Goal: Transaction & Acquisition: Book appointment/travel/reservation

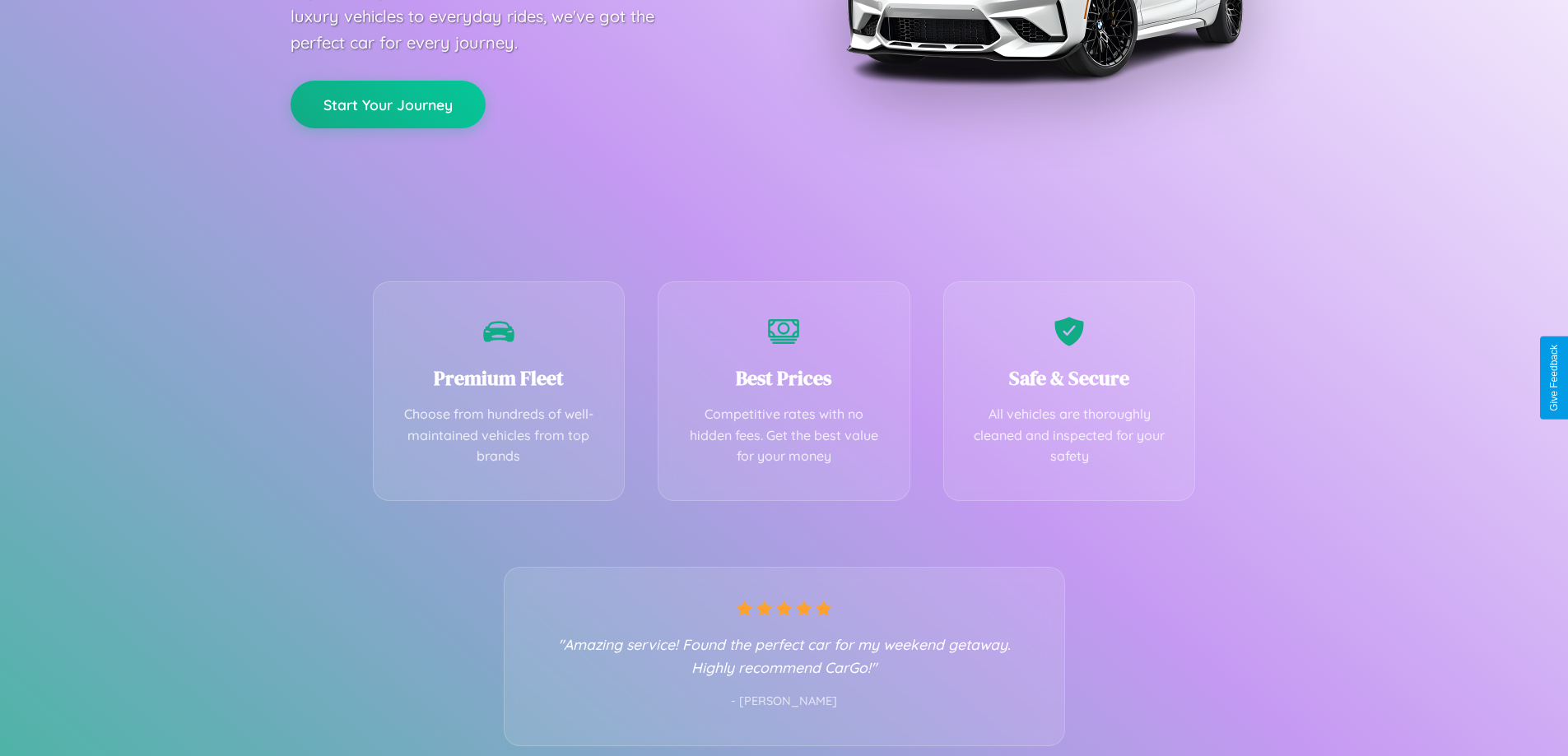
scroll to position [324, 0]
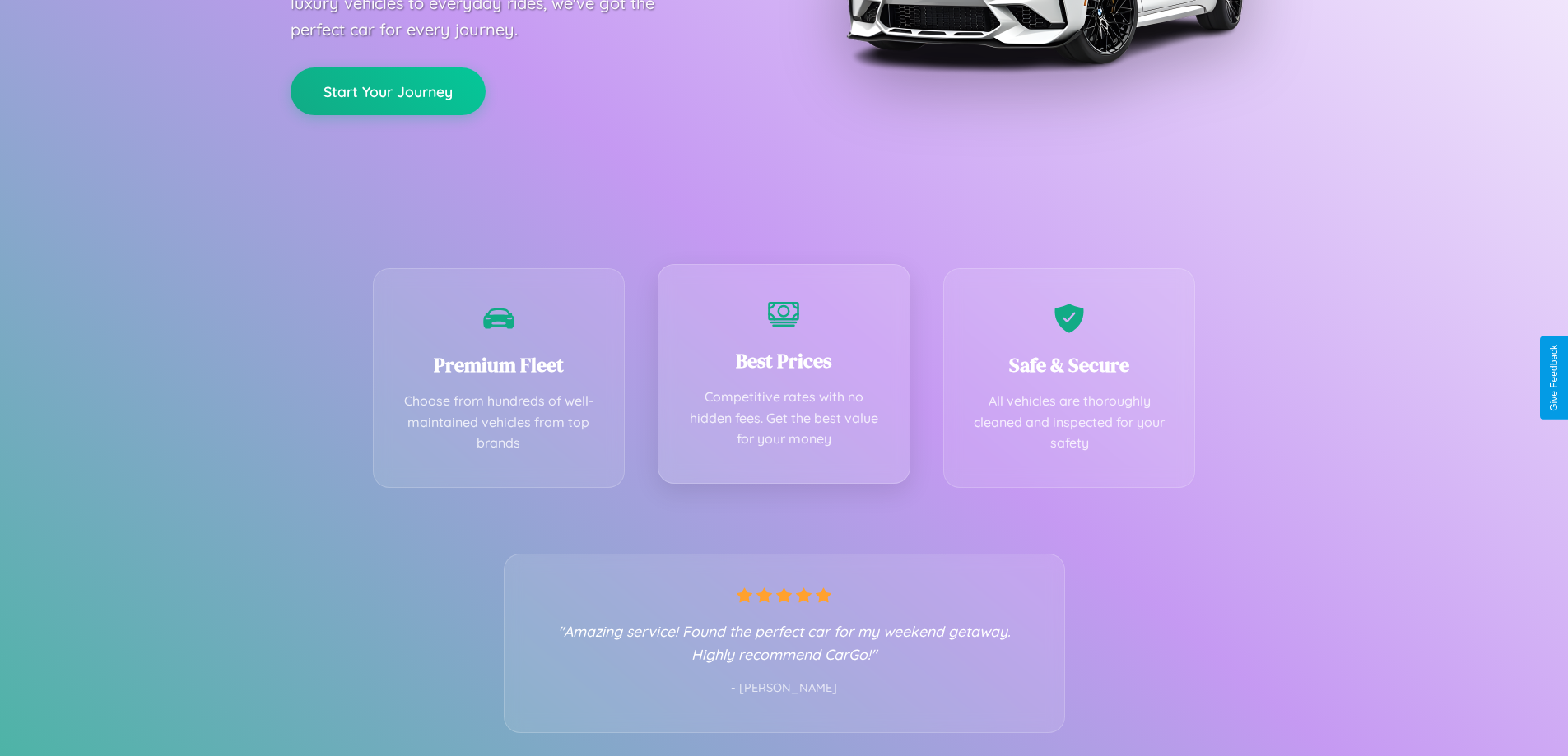
click at [784, 378] on div "Best Prices Competitive rates with no hidden fees. Get the best value for your …" at bounding box center [784, 373] width 252 height 220
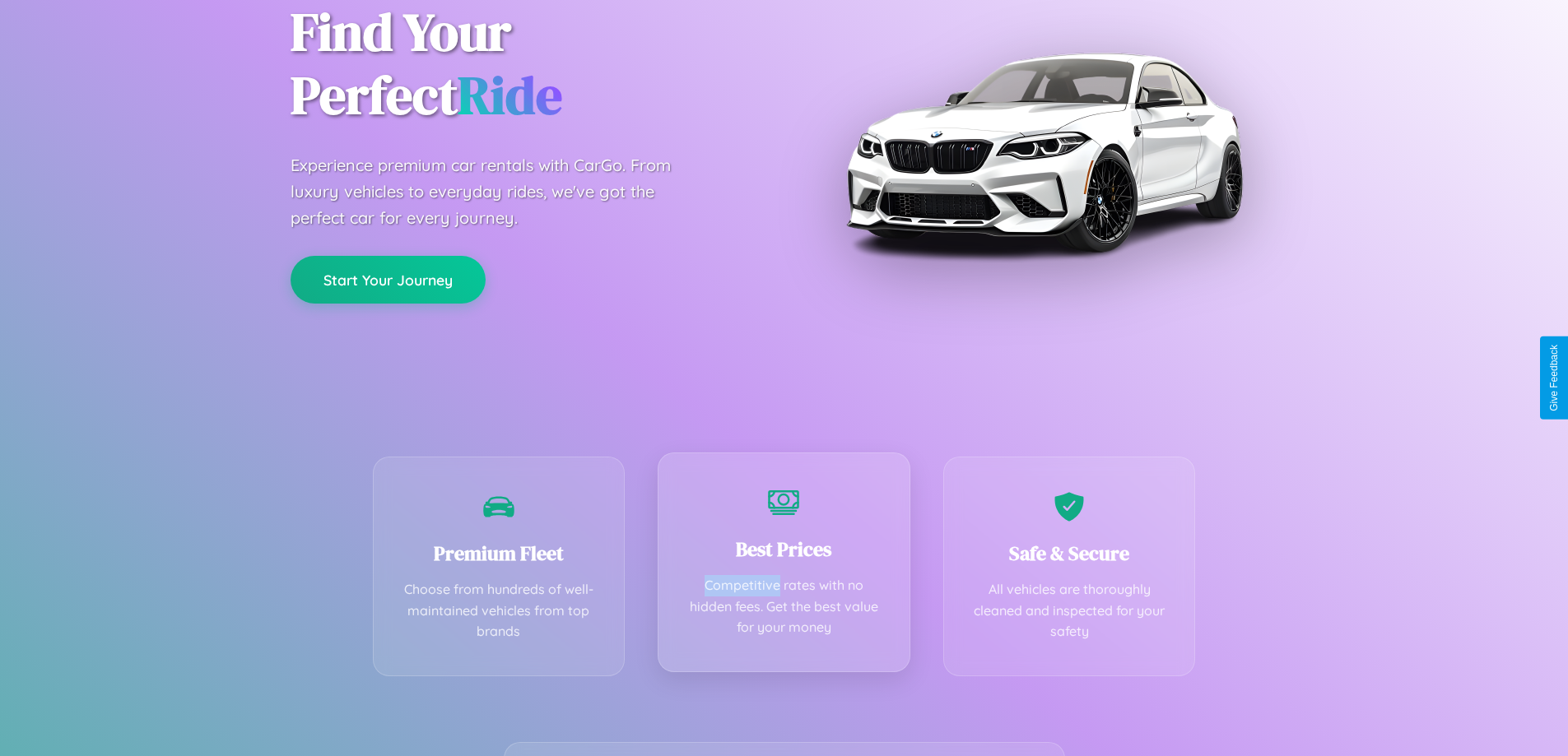
scroll to position [0, 0]
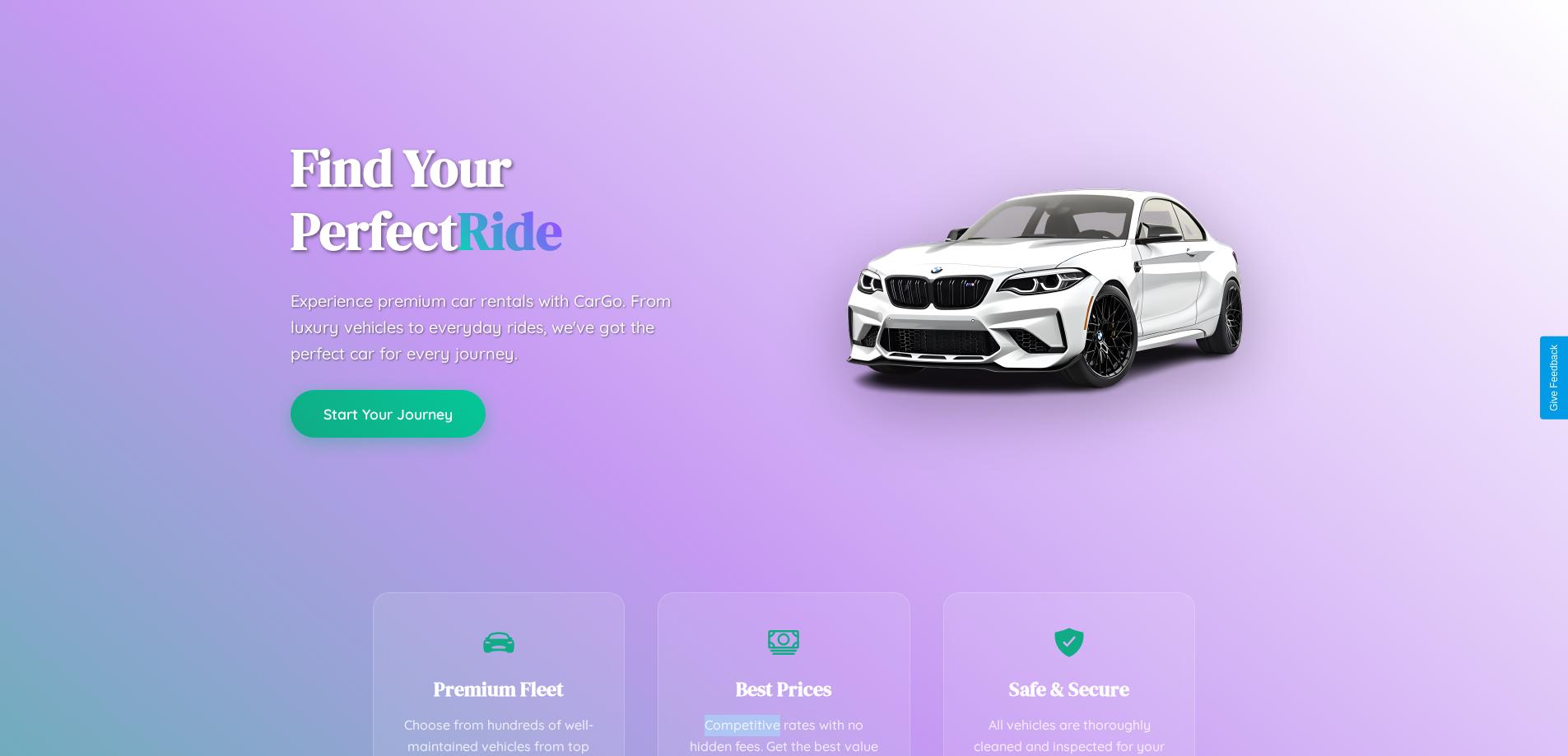
click at [388, 414] on button "Start Your Journey" at bounding box center [388, 414] width 195 height 47
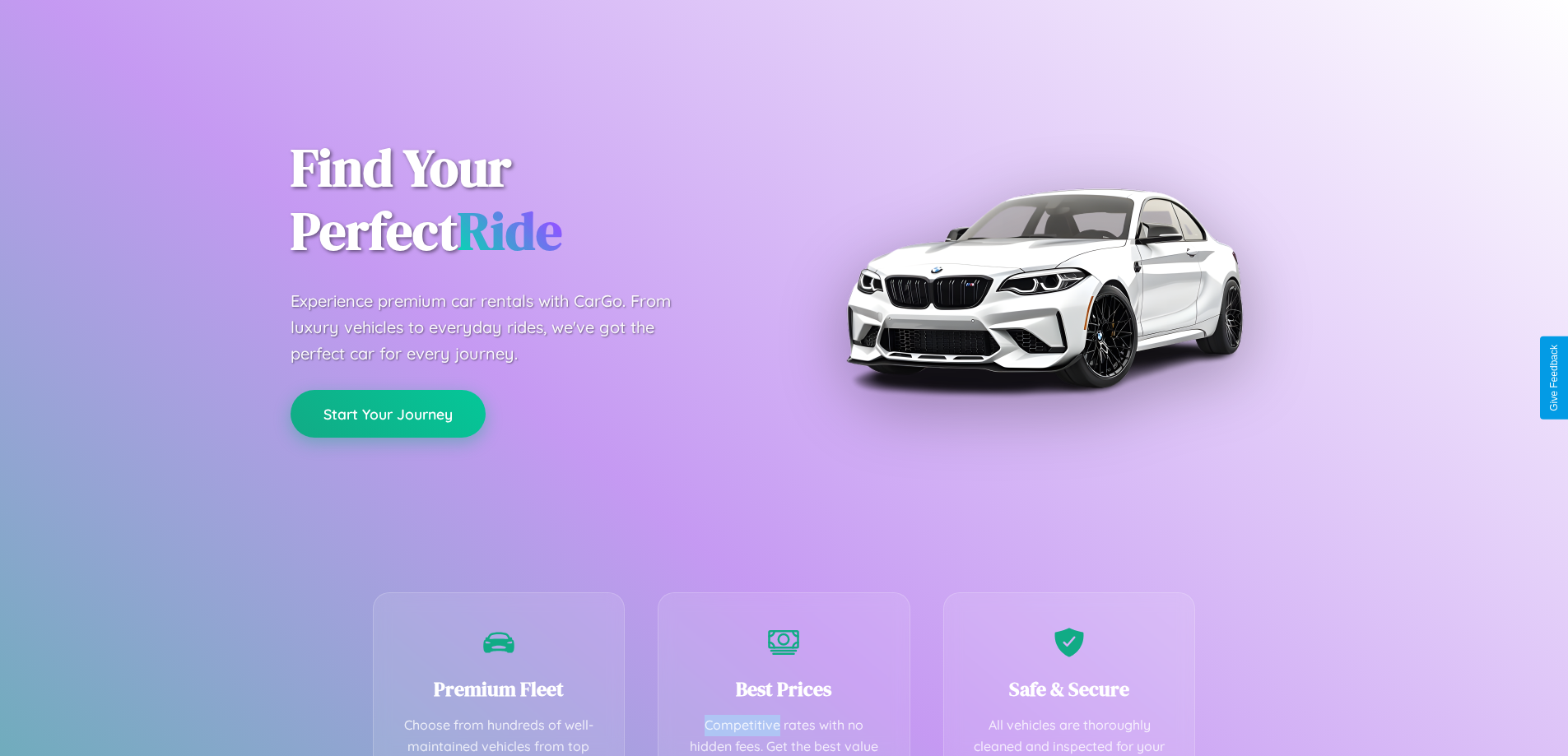
click at [388, 414] on button "Start Your Journey" at bounding box center [388, 414] width 195 height 47
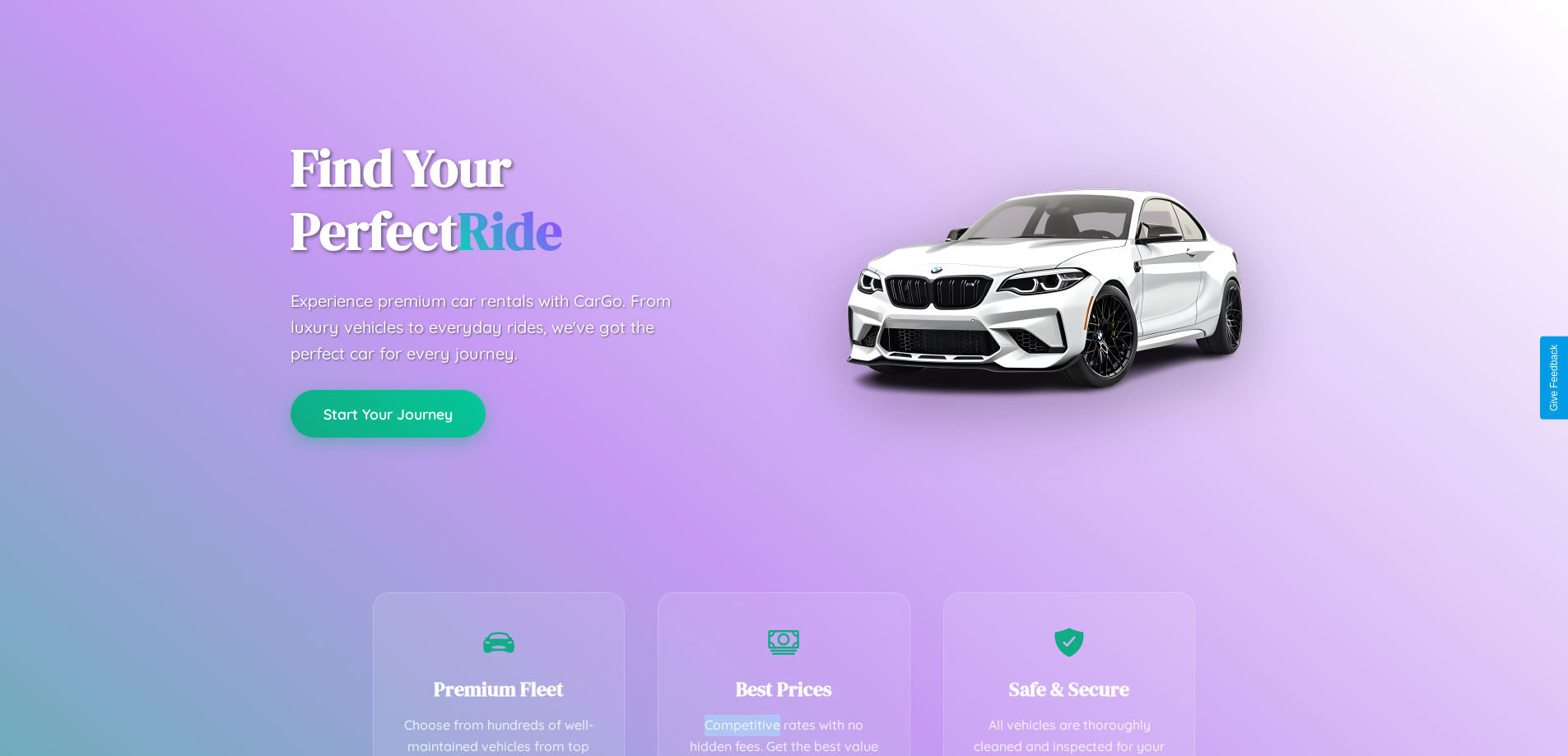
click at [388, 414] on button "Start Your Journey" at bounding box center [388, 414] width 195 height 47
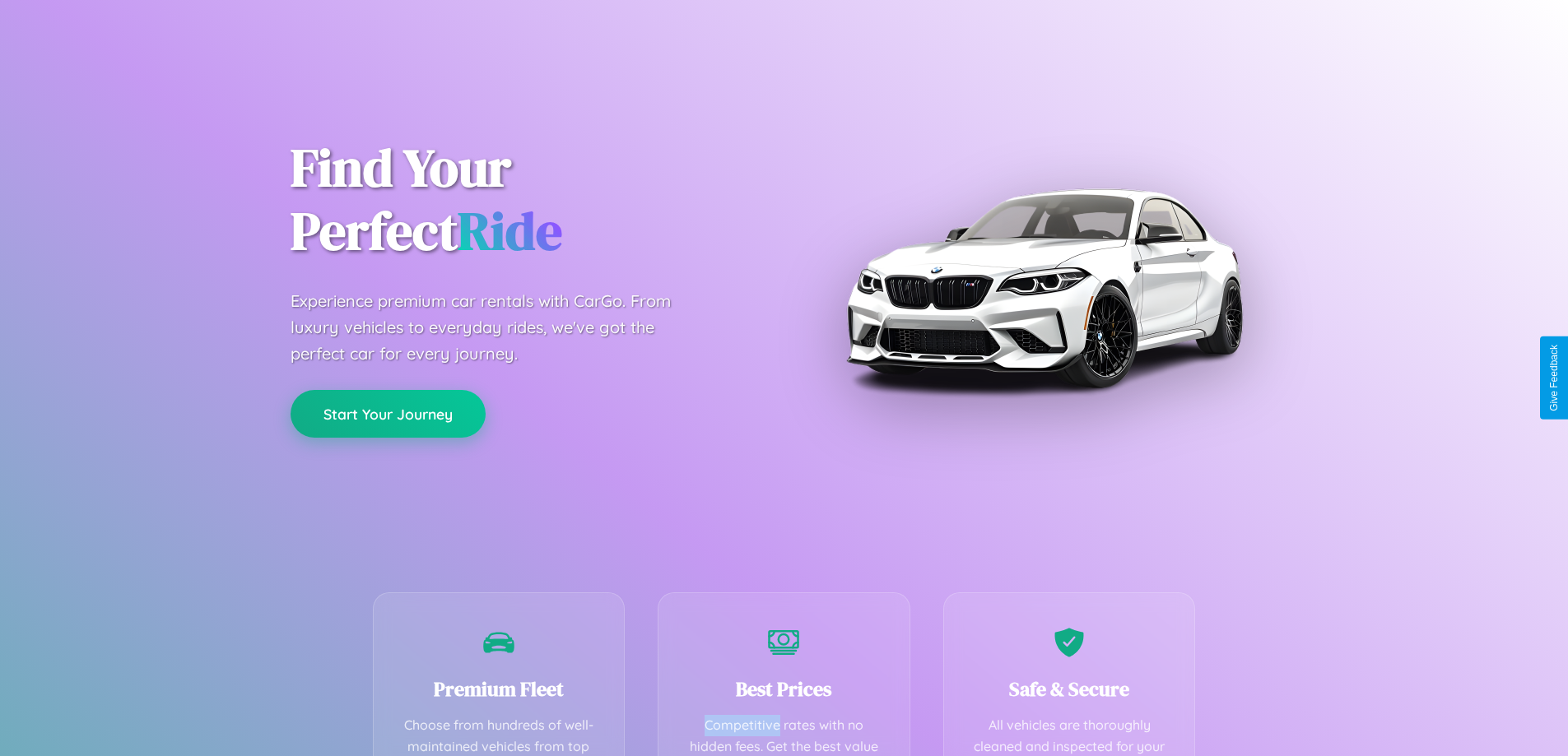
click at [388, 414] on button "Start Your Journey" at bounding box center [388, 414] width 195 height 47
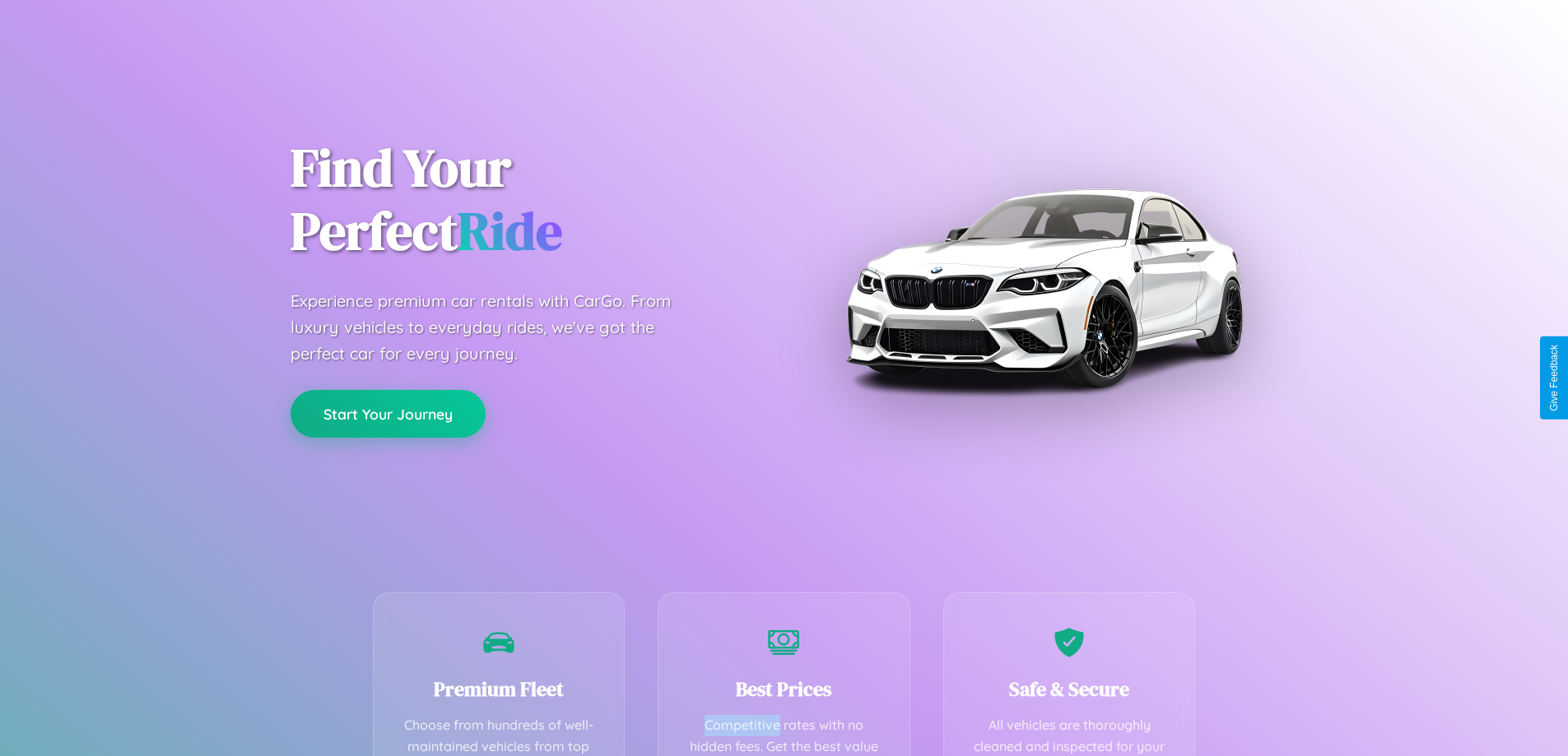
click at [388, 414] on button "Start Your Journey" at bounding box center [388, 414] width 195 height 47
